Goal: Task Accomplishment & Management: Use online tool/utility

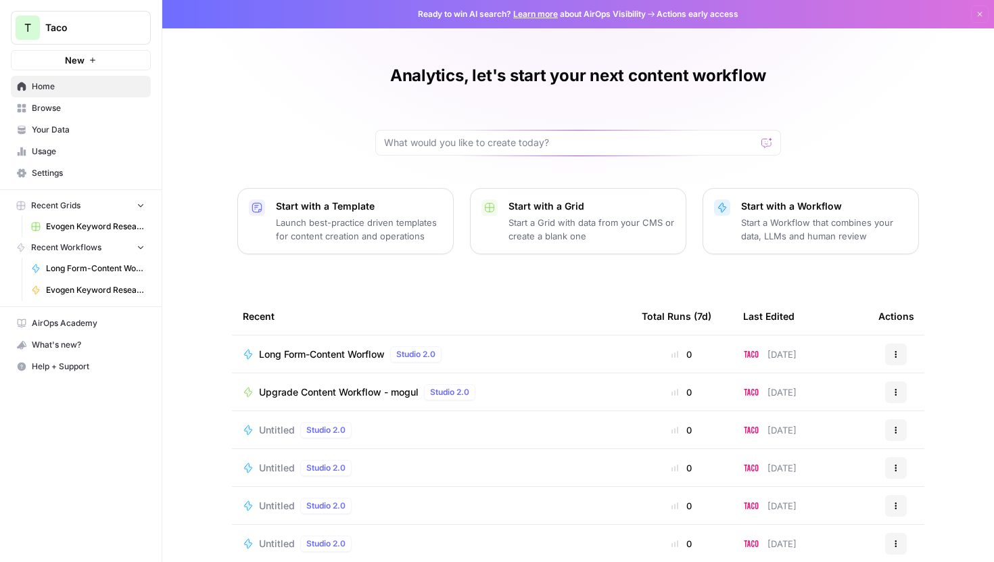
scroll to position [15, 0]
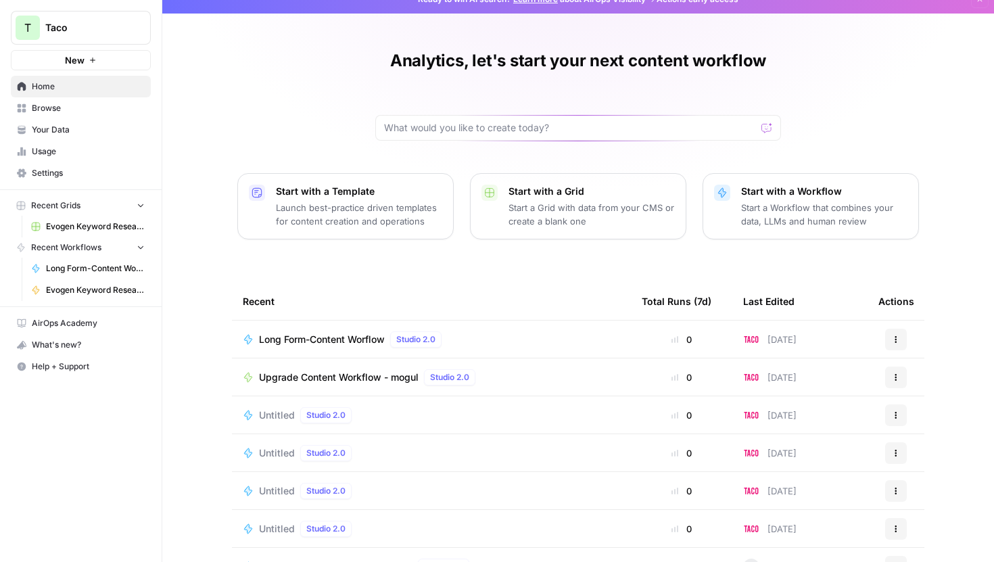
click at [488, 340] on div "Long Form-Content Worflow Studio 2.0" at bounding box center [431, 339] width 377 height 16
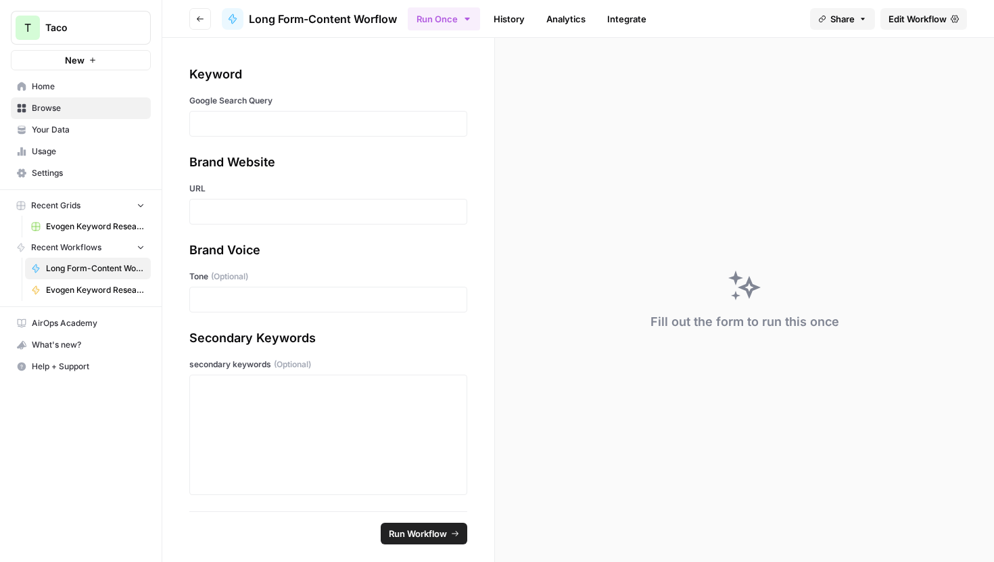
click at [902, 14] on span "Edit Workflow" at bounding box center [918, 19] width 58 height 14
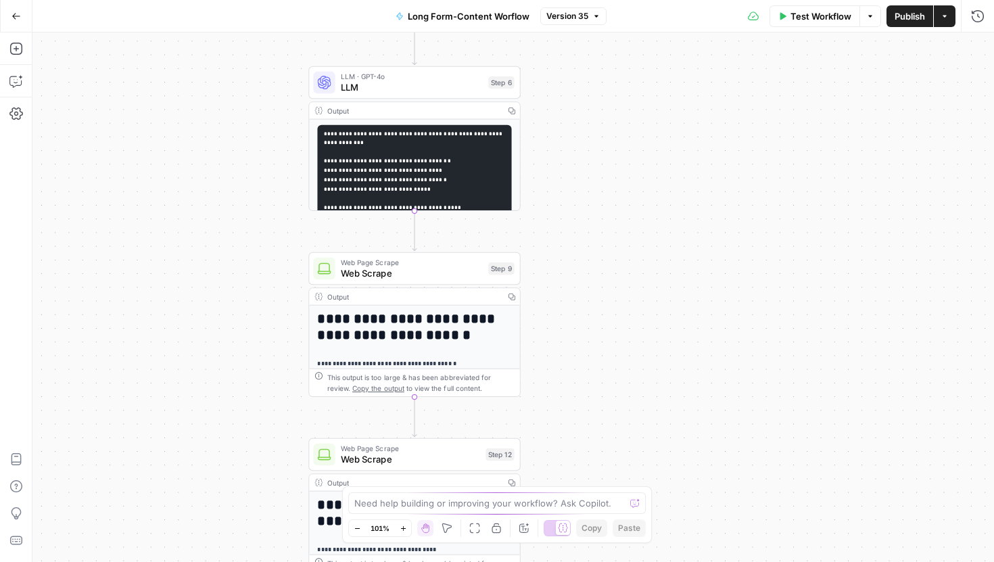
click at [618, 529] on body "T Taco New Home Browse Your Data Usage Settings Recent Grids Evogen Keyword Res…" at bounding box center [497, 281] width 994 height 562
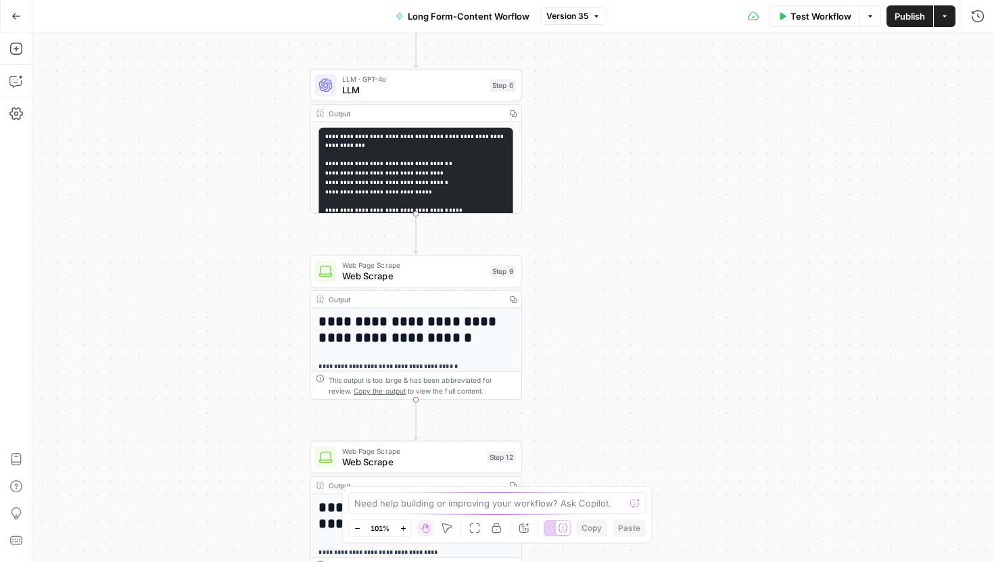
click at [621, 536] on body "T Taco New Home Browse Your Data Usage Settings Recent Grids Evogen Keyword Res…" at bounding box center [497, 281] width 994 height 562
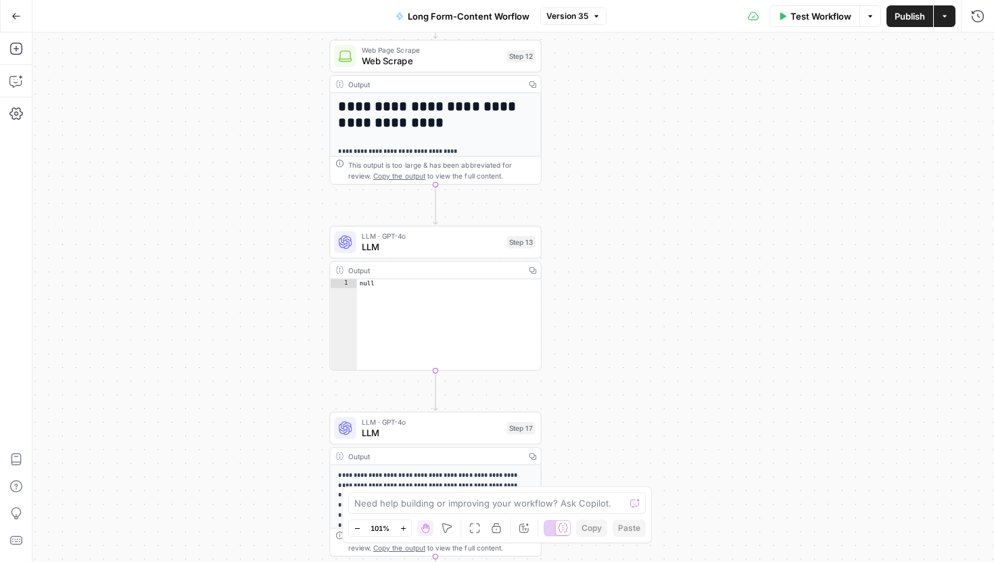
drag, startPoint x: 639, startPoint y: 131, endPoint x: 639, endPoint y: 421, distance: 290.8
click at [639, 421] on div "Workflow Set Inputs Inputs Google Search Google Search Step 1 Output Copy 1 2 3…" at bounding box center [513, 297] width 962 height 530
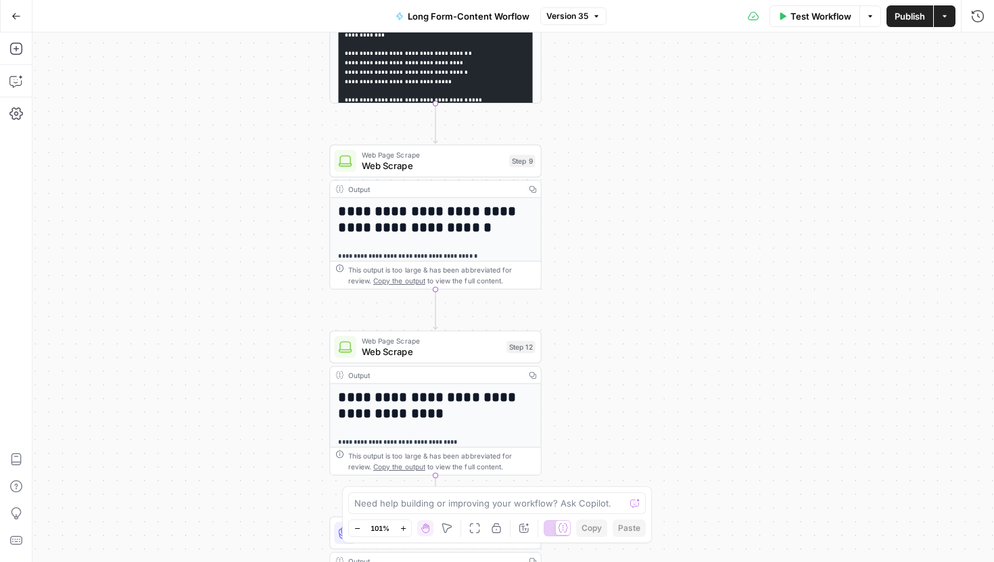
click at [647, 358] on div "Workflow Set Inputs Inputs Google Search Google Search Step 1 Output Copy 1 2 3…" at bounding box center [513, 297] width 962 height 530
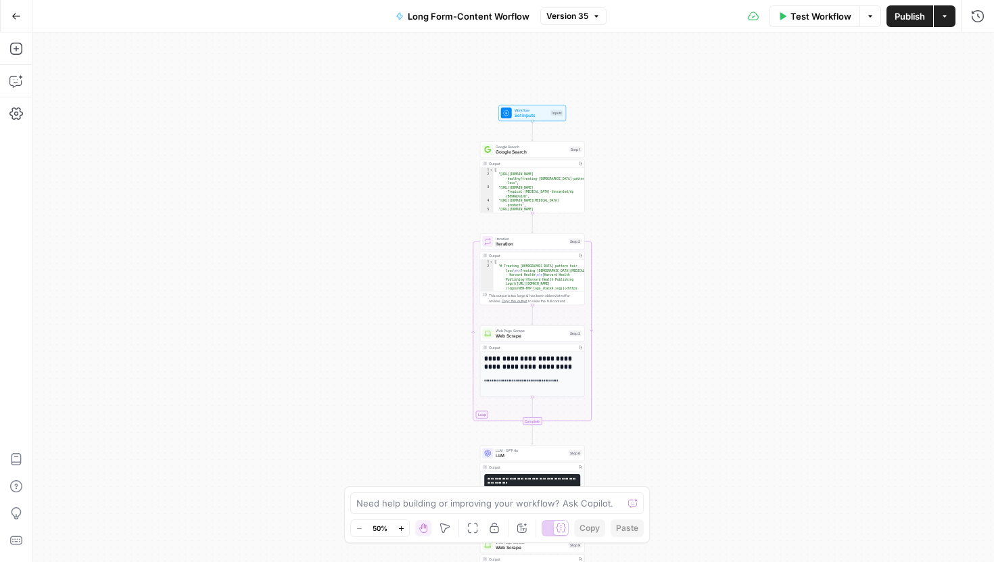
drag, startPoint x: 672, startPoint y: 181, endPoint x: 663, endPoint y: 466, distance: 285.5
click at [662, 466] on div "Workflow Set Inputs Inputs Google Search Google Search Step 1 Output Copy 1 2 3…" at bounding box center [513, 297] width 962 height 530
drag, startPoint x: 716, startPoint y: 174, endPoint x: 716, endPoint y: 246, distance: 71.7
click at [716, 246] on div "Workflow Set Inputs Inputs Google Search Google Search Step 1 Output Copy 1 2 3…" at bounding box center [513, 297] width 962 height 530
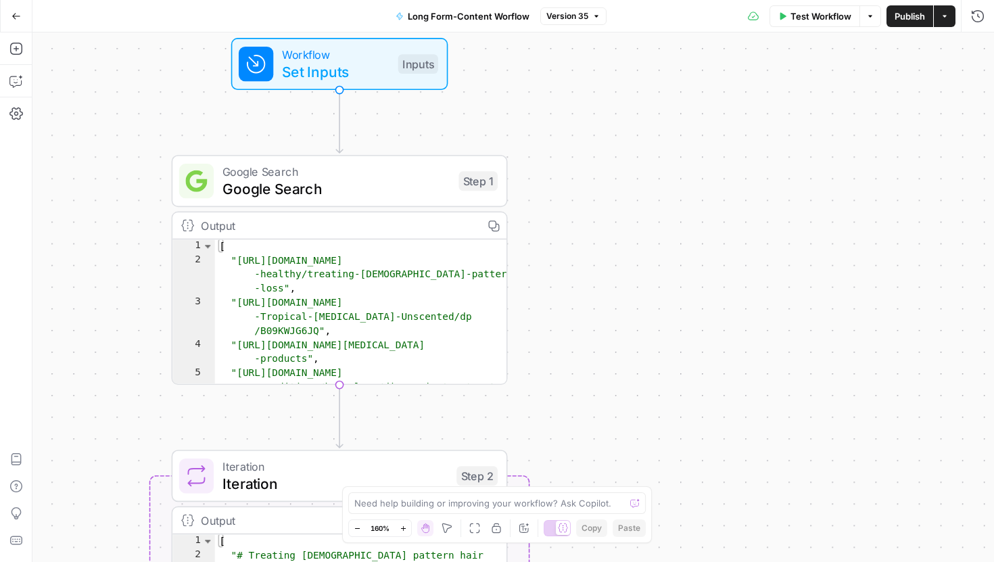
drag, startPoint x: 546, startPoint y: 275, endPoint x: 620, endPoint y: 312, distance: 82.9
click at [620, 312] on div "Workflow Set Inputs Inputs Google Search Google Search Step 1 Output Copy 1 2 3…" at bounding box center [513, 297] width 962 height 530
click at [401, 63] on div "Inputs" at bounding box center [419, 64] width 40 height 20
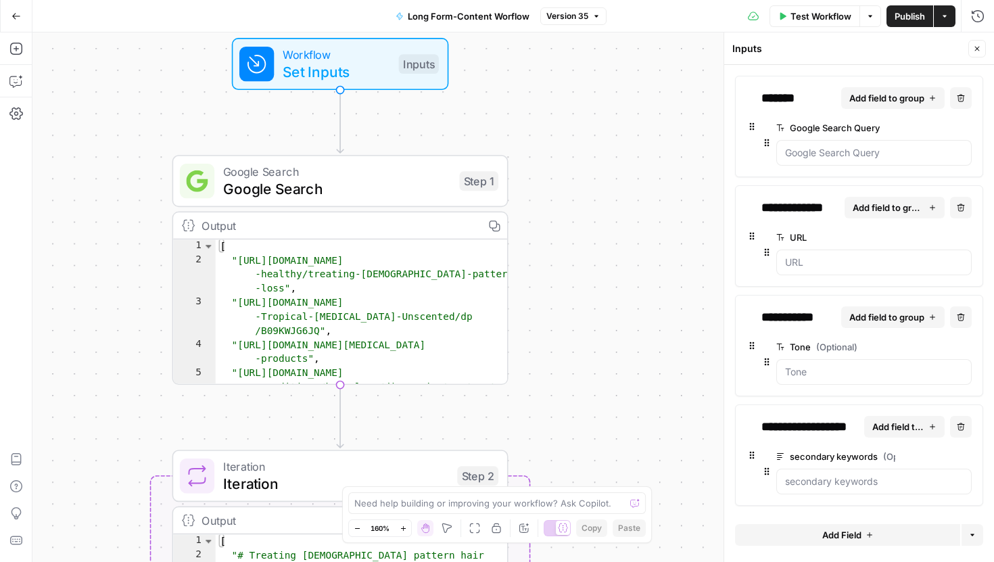
scroll to position [1, 0]
click at [979, 51] on icon "button" at bounding box center [977, 49] width 8 height 8
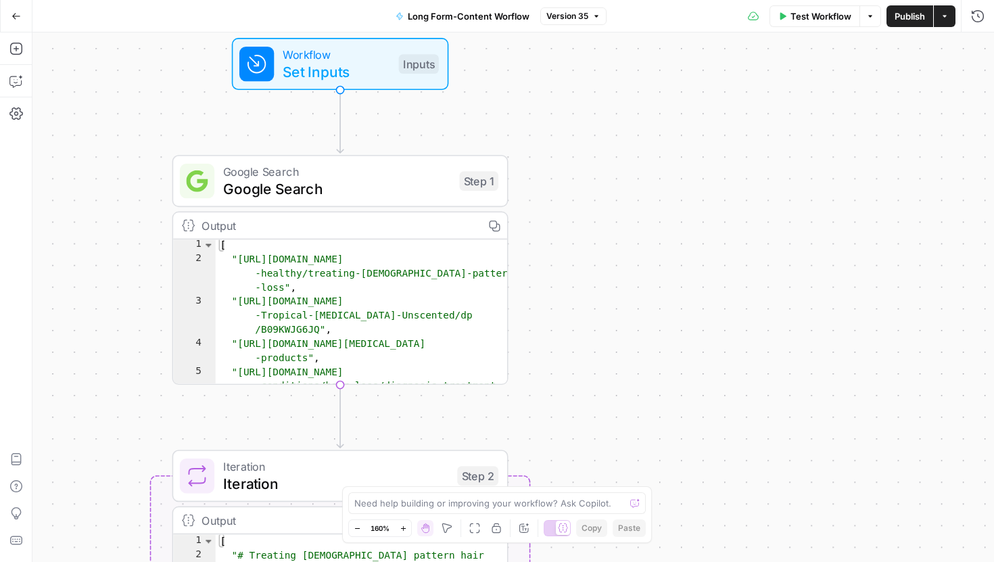
scroll to position [22, 0]
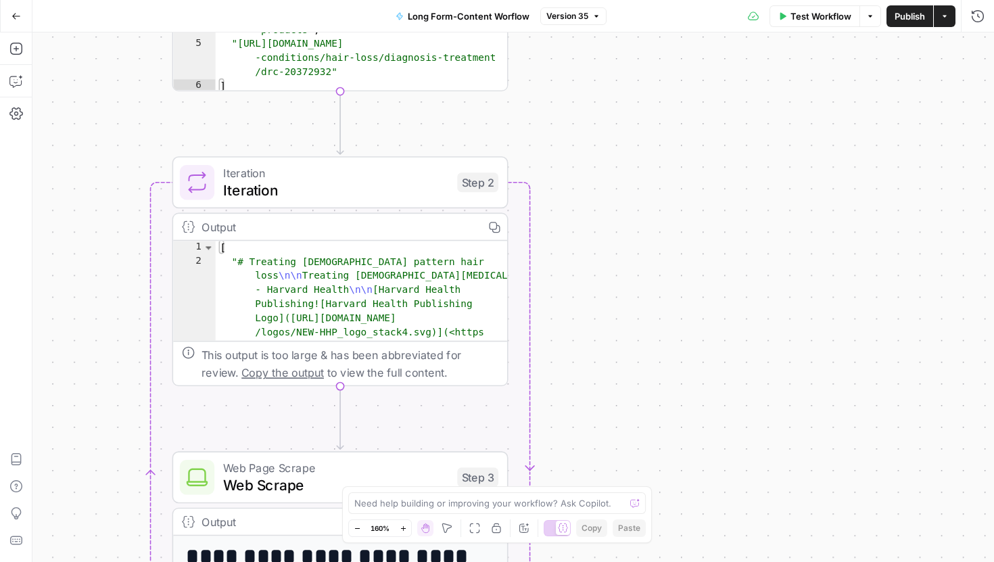
drag, startPoint x: 571, startPoint y: 367, endPoint x: 571, endPoint y: 9, distance: 357.1
click at [571, 9] on div "Go Back Long Form-Content Worflow Version 35 Test Workflow Options Publish Acti…" at bounding box center [497, 281] width 994 height 562
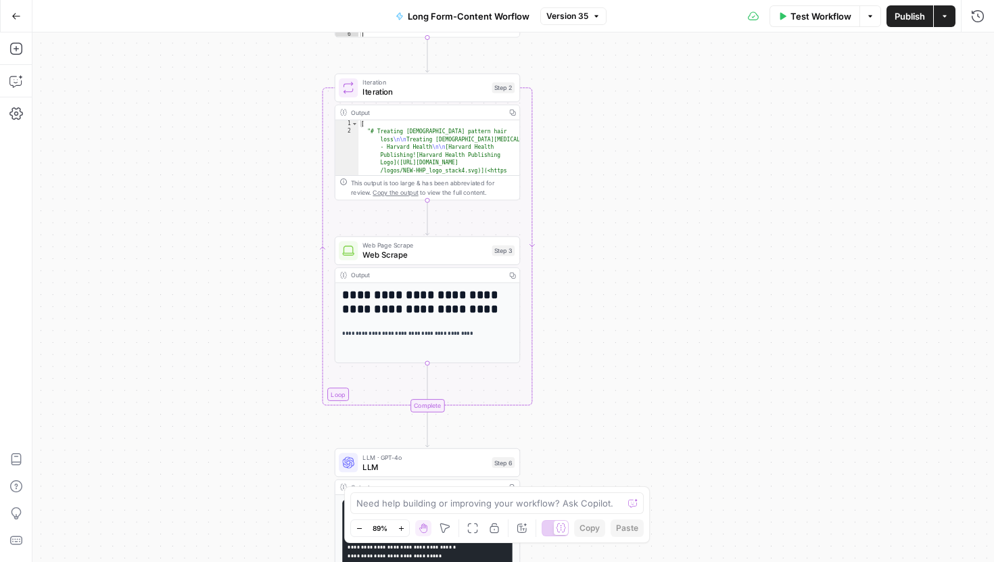
drag, startPoint x: 554, startPoint y: 287, endPoint x: 554, endPoint y: 186, distance: 100.8
click at [554, 186] on div "Workflow Set Inputs Inputs Google Search Google Search Step 1 Output Copy 2 3 4…" at bounding box center [513, 297] width 962 height 530
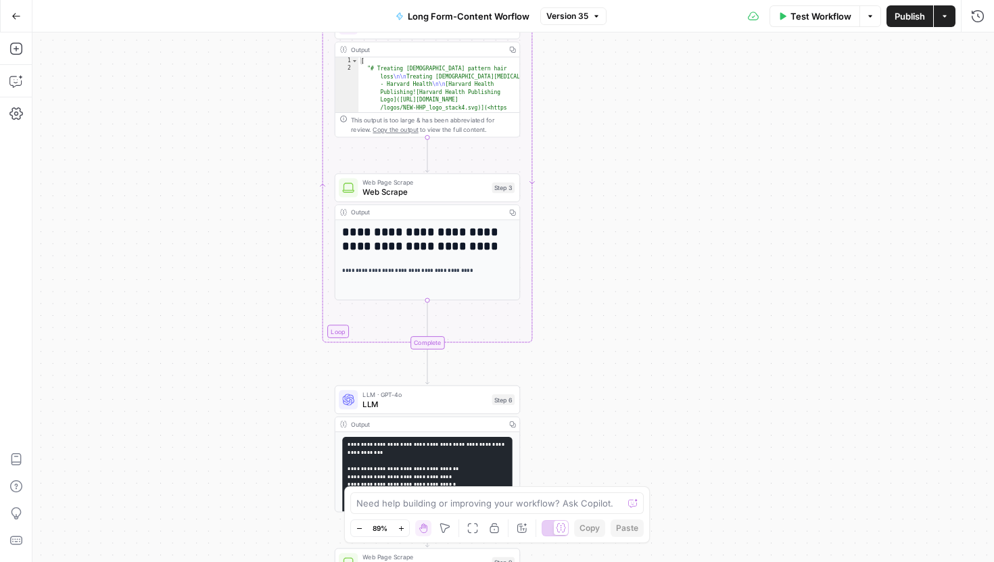
drag, startPoint x: 576, startPoint y: 275, endPoint x: 576, endPoint y: 97, distance: 177.9
click at [576, 97] on div "Workflow Set Inputs Inputs Google Search Google Search Step 1 Output Copy 2 3 4…" at bounding box center [513, 297] width 962 height 530
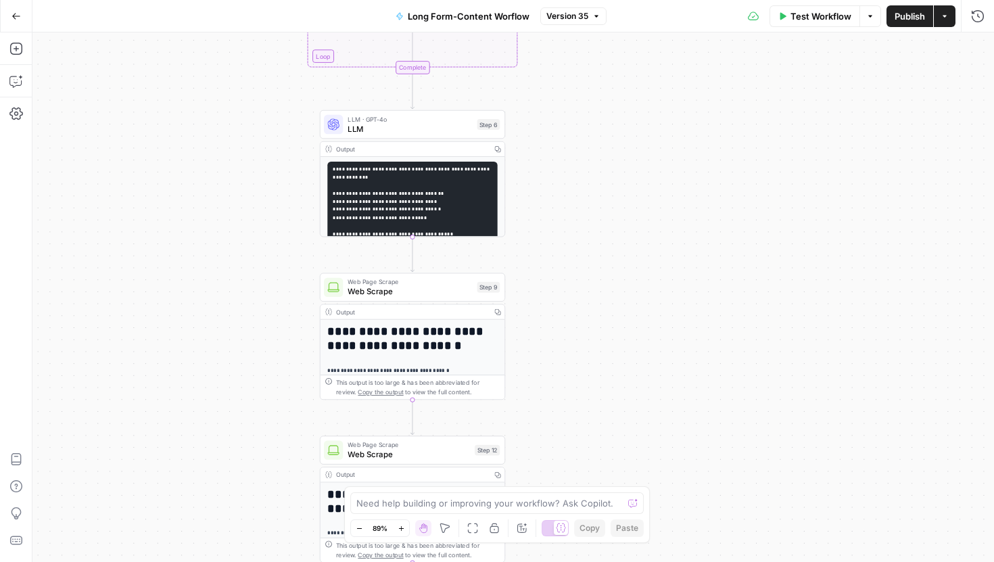
drag, startPoint x: 604, startPoint y: 227, endPoint x: 589, endPoint y: 67, distance: 160.3
click at [589, 67] on div "Workflow Set Inputs Inputs Google Search Google Search Step 1 Output Copy 2 3 4…" at bounding box center [513, 297] width 962 height 530
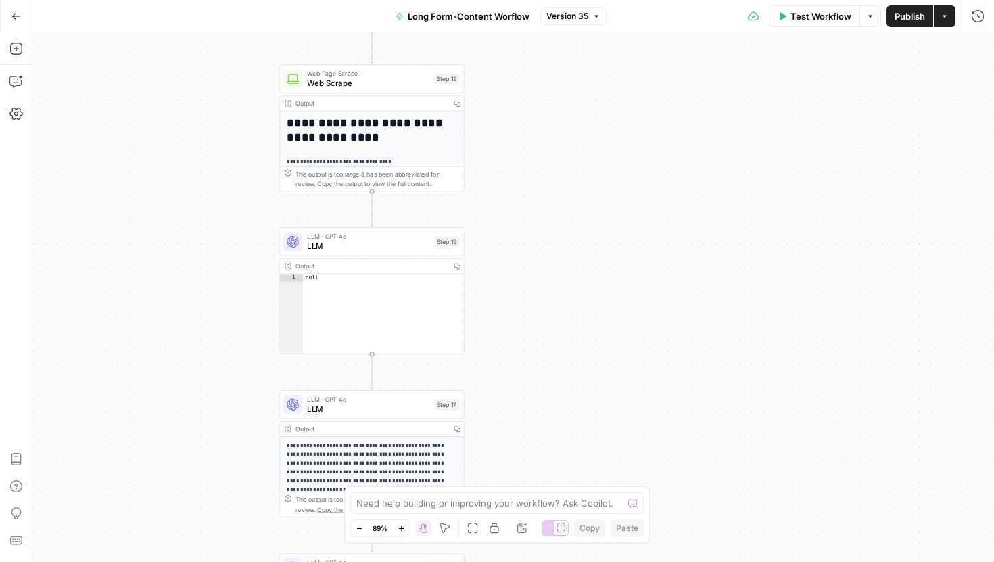
drag, startPoint x: 663, startPoint y: 287, endPoint x: 623, endPoint y: -85, distance: 374.2
click at [623, 0] on html "T Taco New Home Browse Your Data Usage Settings Recent Grids Evogen Keyword Res…" at bounding box center [497, 281] width 994 height 562
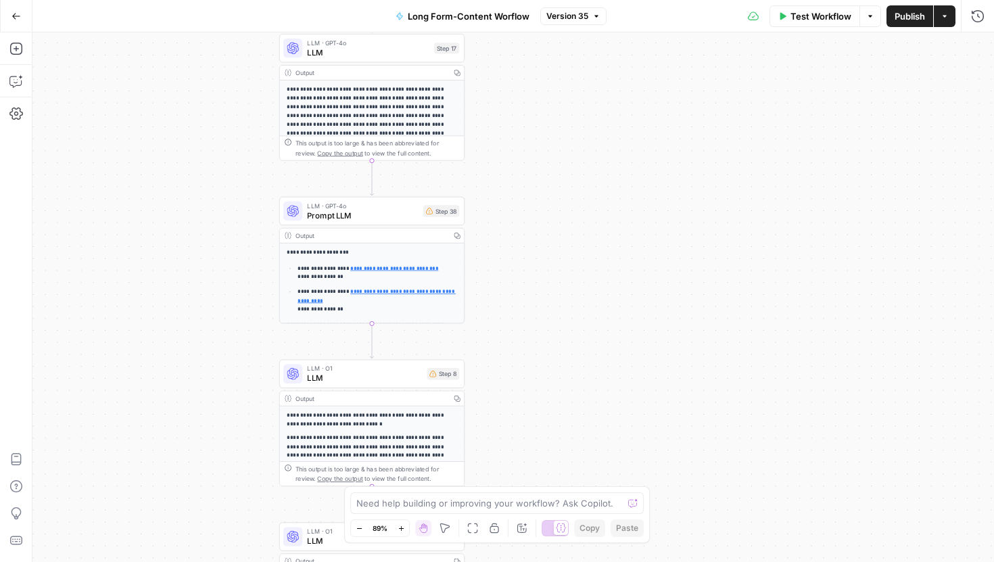
drag, startPoint x: 629, startPoint y: 296, endPoint x: 628, endPoint y: -64, distance: 359.8
click at [628, 0] on html "T Taco New Home Browse Your Data Usage Settings Recent Grids Evogen Keyword Res…" at bounding box center [497, 281] width 994 height 562
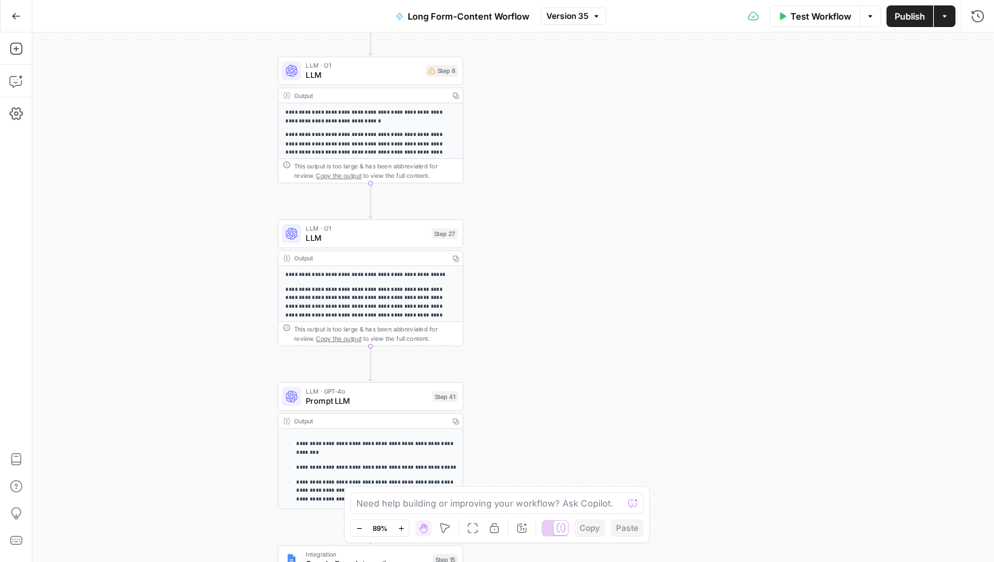
drag, startPoint x: 615, startPoint y: 215, endPoint x: 614, endPoint y: -85, distance: 299.6
click at [614, 0] on html "T Taco New Home Browse Your Data Usage Settings Recent Grids Evogen Keyword Res…" at bounding box center [497, 281] width 994 height 562
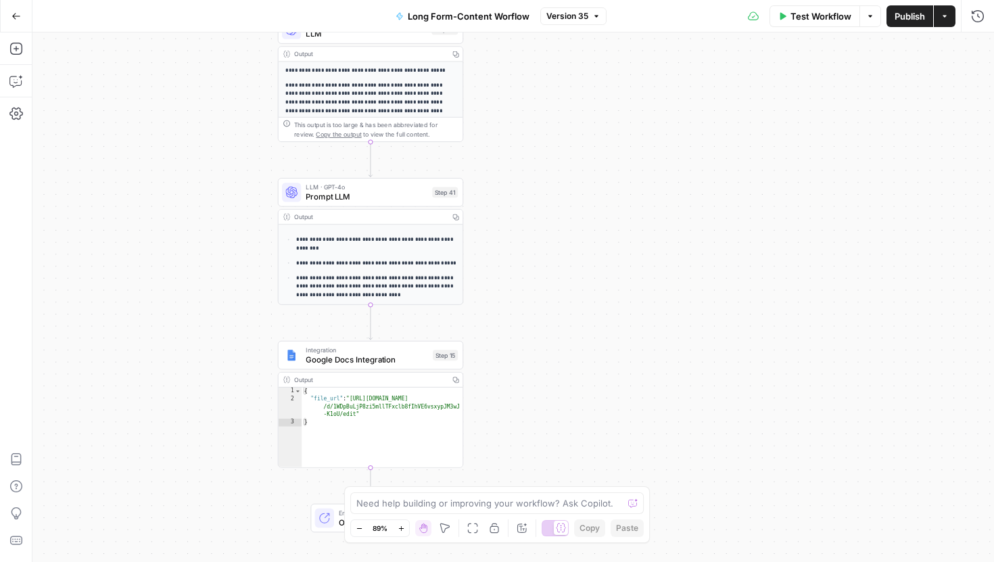
drag, startPoint x: 614, startPoint y: 238, endPoint x: 614, endPoint y: 33, distance: 204.9
click at [614, 32] on div "Workflow Set Inputs Inputs Google Search Google Search Step 1 Output Copy 2 3 4…" at bounding box center [513, 297] width 962 height 530
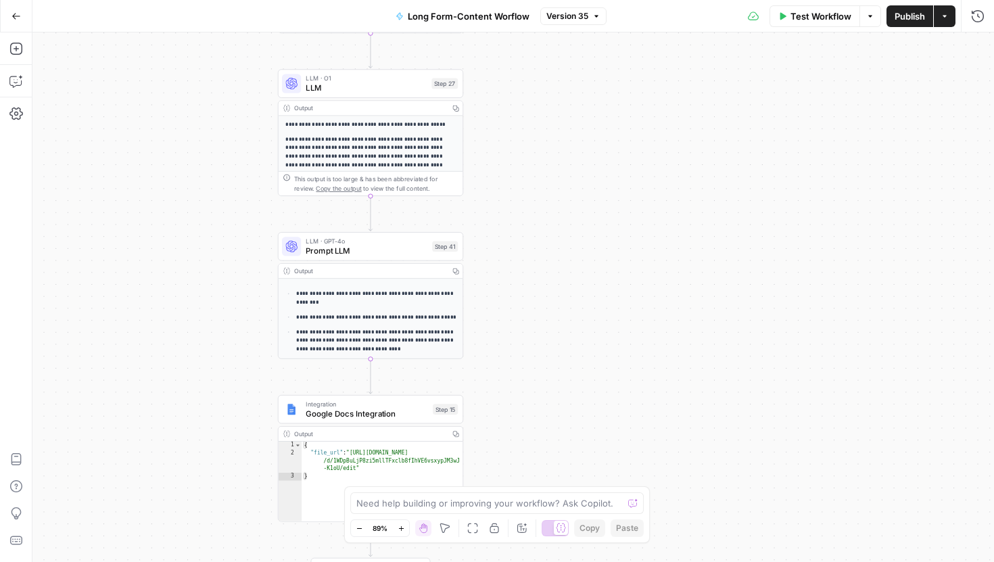
drag, startPoint x: 507, startPoint y: 156, endPoint x: 507, endPoint y: 212, distance: 55.5
click at [507, 212] on div "Workflow Set Inputs Inputs Google Search Google Search Step 1 Output Copy 2 3 4…" at bounding box center [513, 297] width 962 height 530
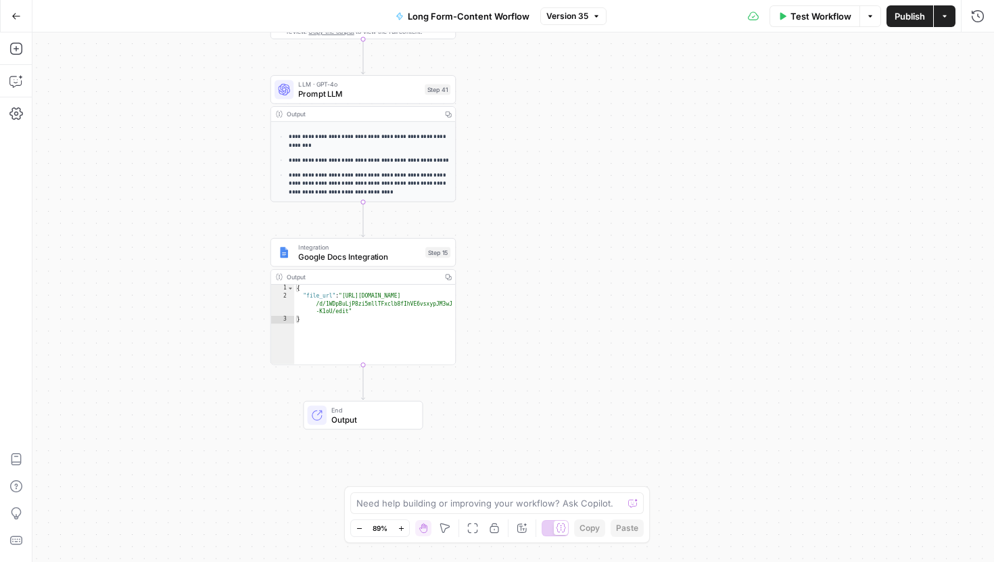
drag, startPoint x: 507, startPoint y: 212, endPoint x: 490, endPoint y: -26, distance: 238.6
click at [490, 0] on html "T Taco New Home Browse Your Data Usage Settings Recent Grids Evogen Keyword Res…" at bounding box center [497, 281] width 994 height 562
